Goal: Information Seeking & Learning: Learn about a topic

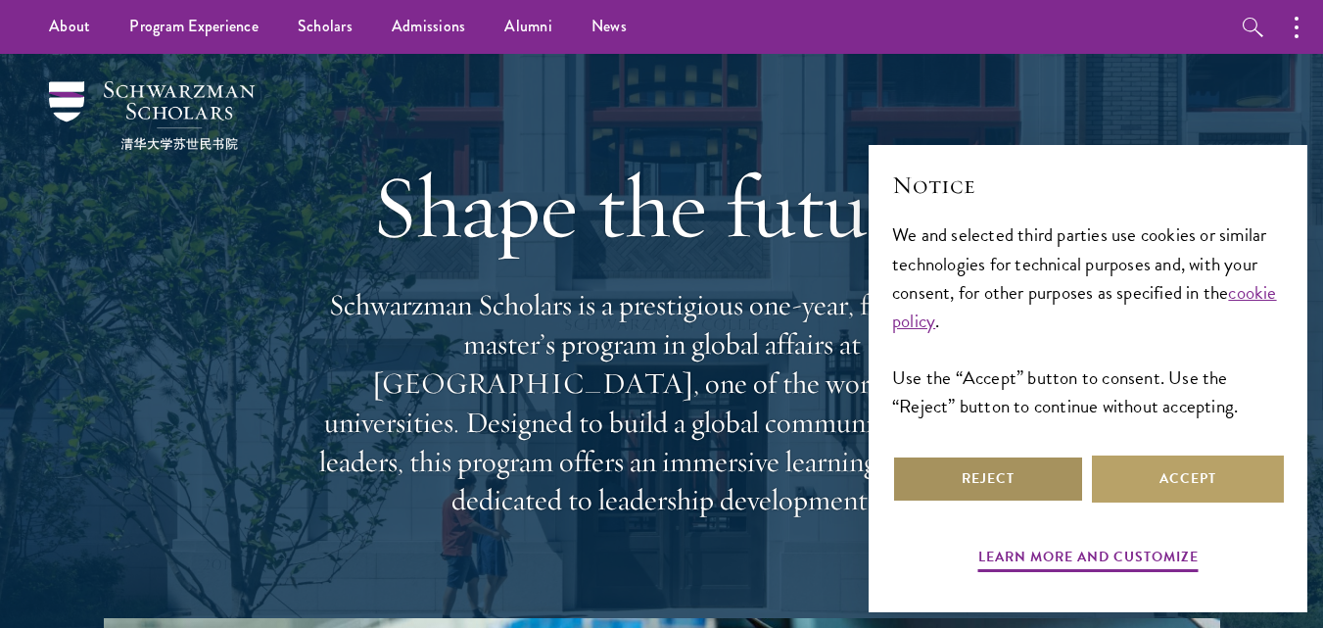
click at [1031, 482] on button "Reject" at bounding box center [988, 478] width 192 height 47
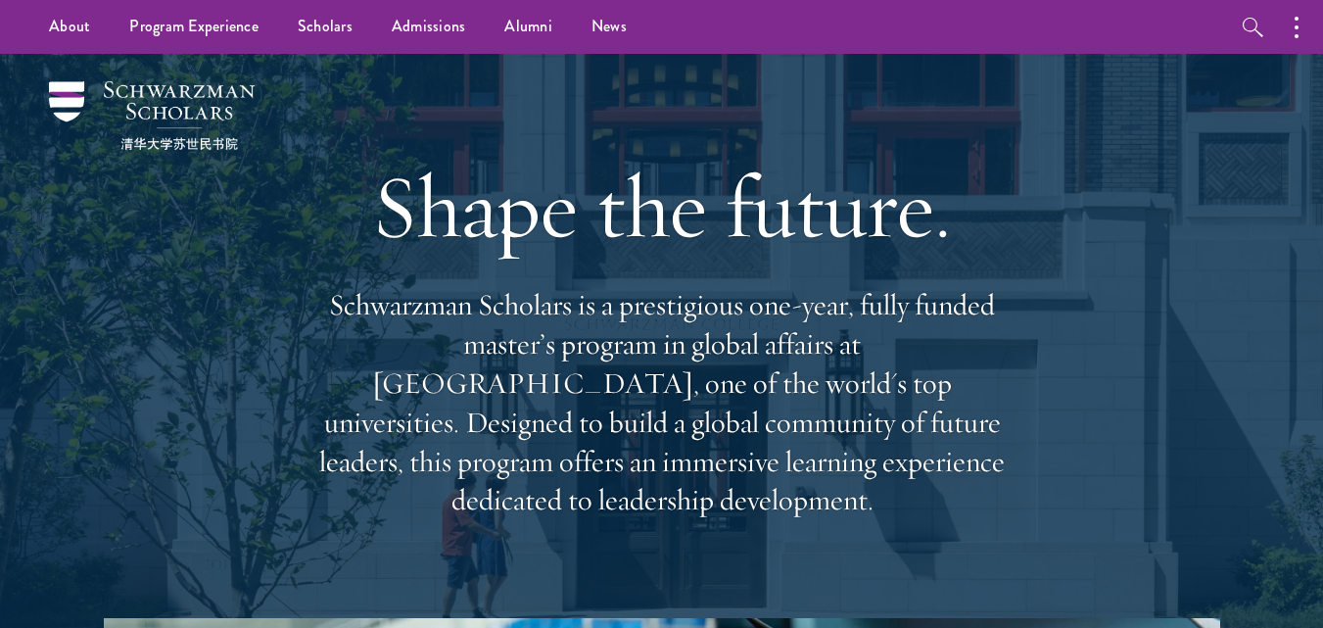
click at [868, 302] on p "Schwarzman Scholars is a prestigious one-year, fully funded master’s program in…" at bounding box center [662, 403] width 705 height 234
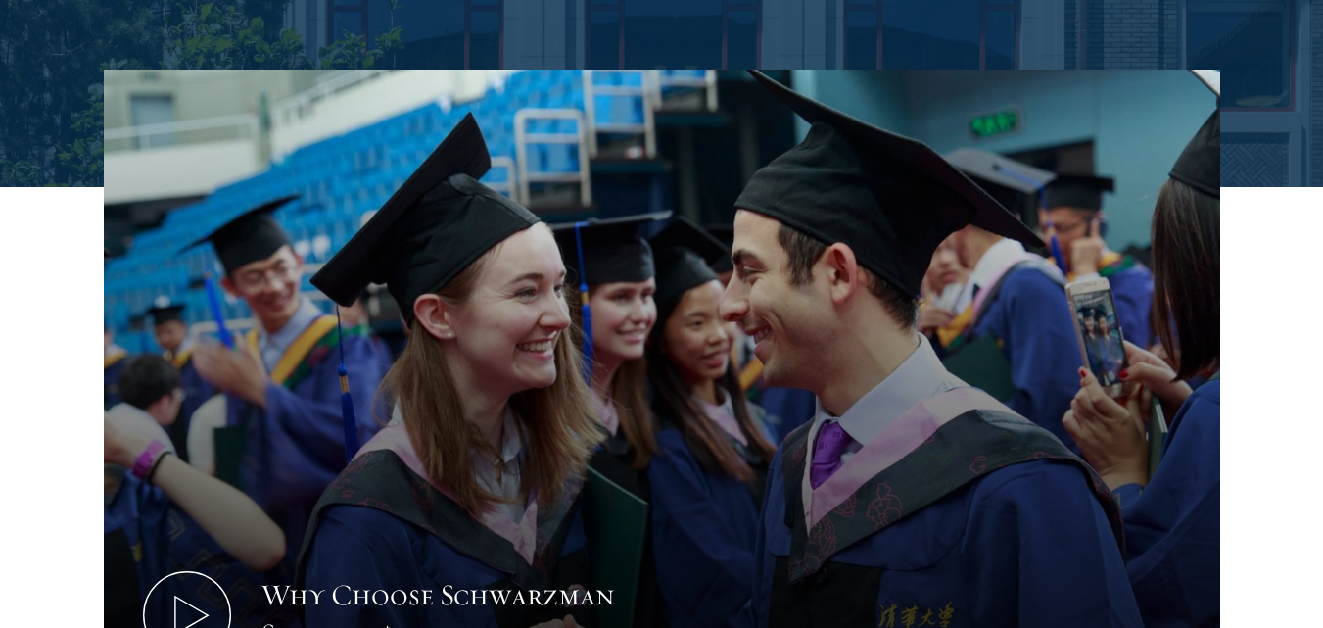
scroll to position [1097, 0]
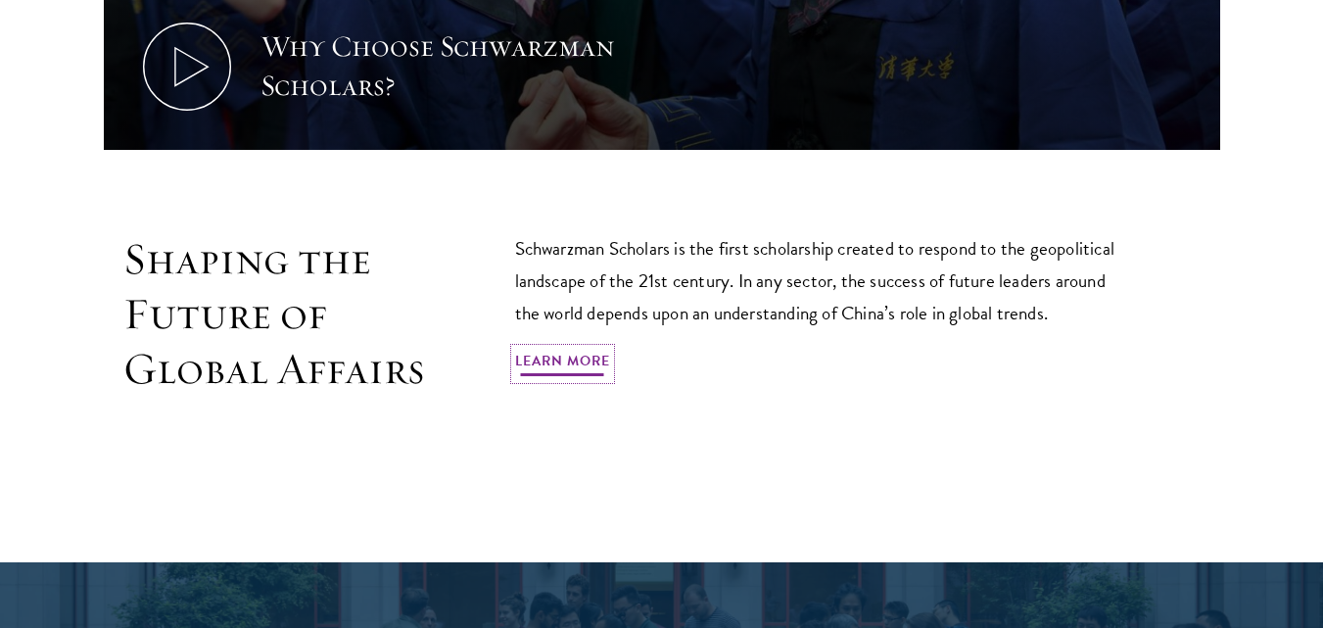
click at [571, 349] on link "Learn More" at bounding box center [562, 364] width 95 height 30
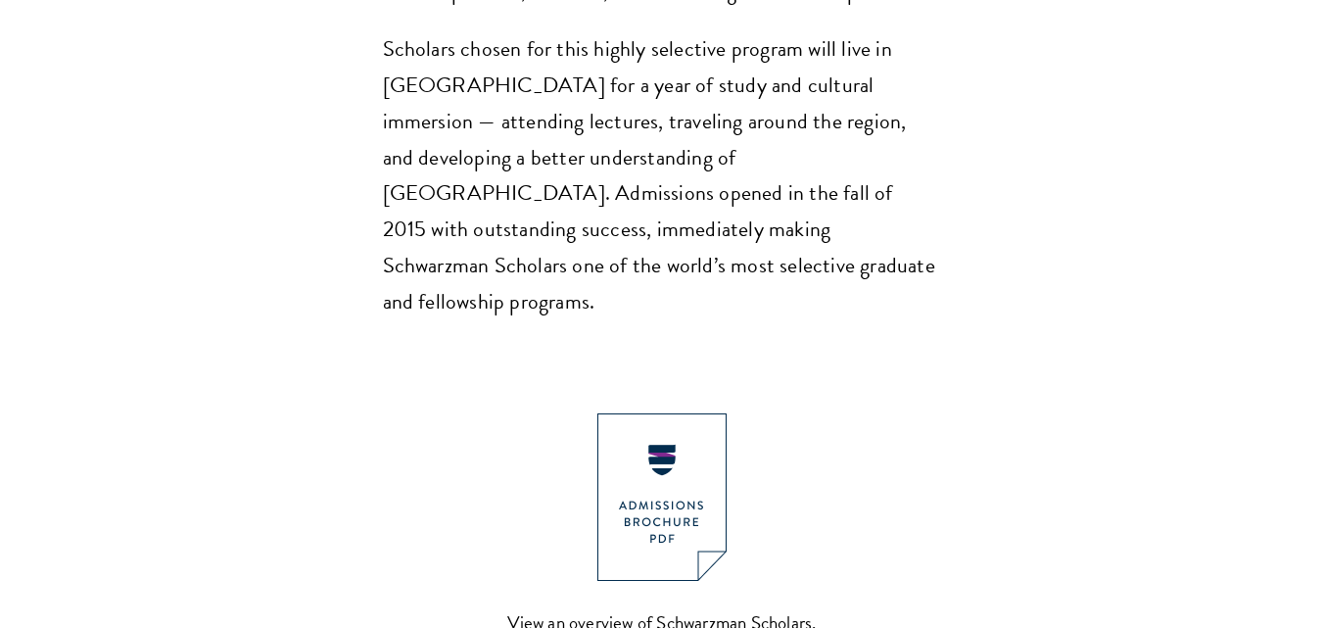
scroll to position [1920, 0]
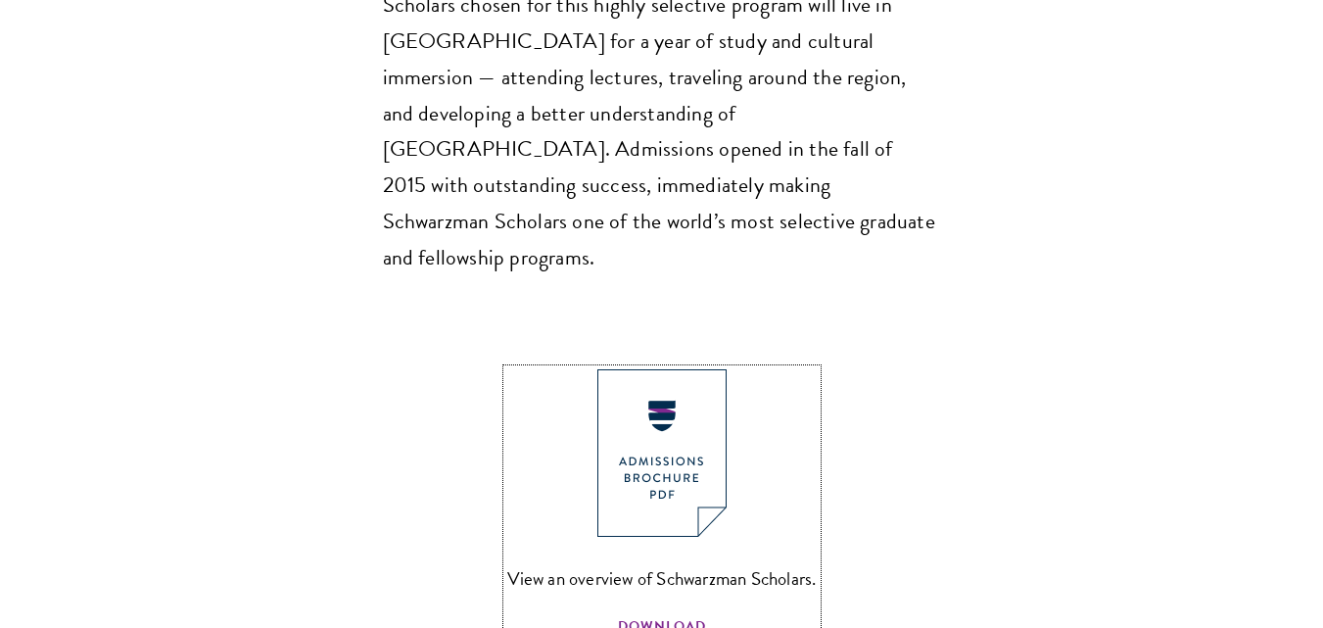
click at [663, 389] on img at bounding box center [662, 453] width 129 height 168
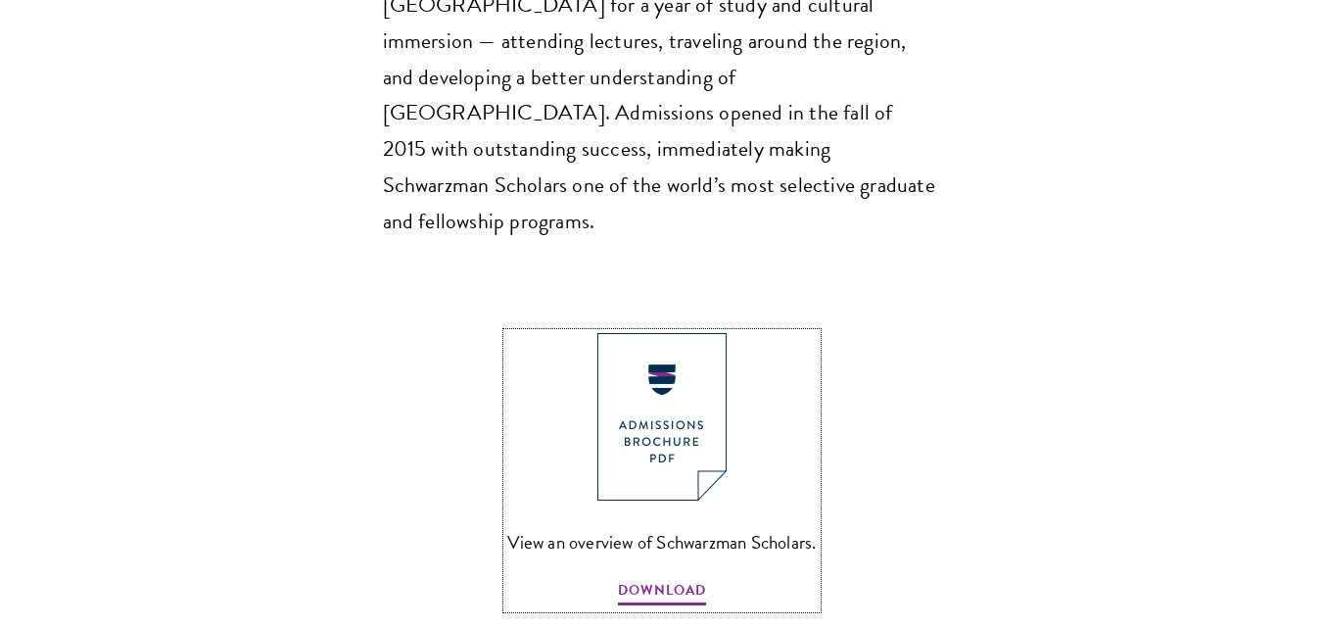
scroll to position [1959, 0]
